Goal: Obtain resource: Obtain resource

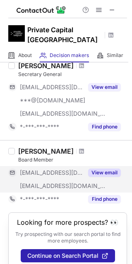
scroll to position [45, 0]
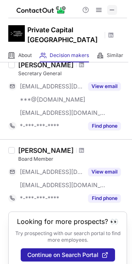
click at [113, 7] on span at bounding box center [112, 10] width 7 height 7
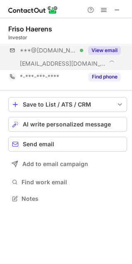
scroll to position [193, 132]
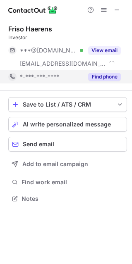
click at [112, 75] on button "Find phone" at bounding box center [104, 77] width 33 height 8
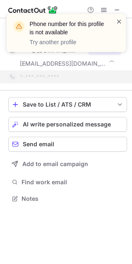
click at [118, 20] on span at bounding box center [119, 21] width 7 height 8
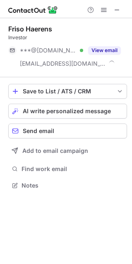
scroll to position [179, 132]
click at [114, 9] on span at bounding box center [117, 10] width 7 height 7
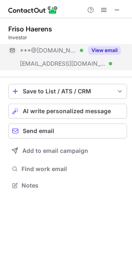
click at [117, 50] on button "View email" at bounding box center [104, 50] width 33 height 8
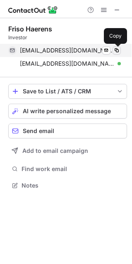
click at [117, 50] on span at bounding box center [116, 50] width 7 height 7
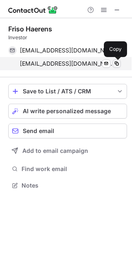
click at [117, 61] on span at bounding box center [116, 63] width 7 height 7
